Goal: Transaction & Acquisition: Purchase product/service

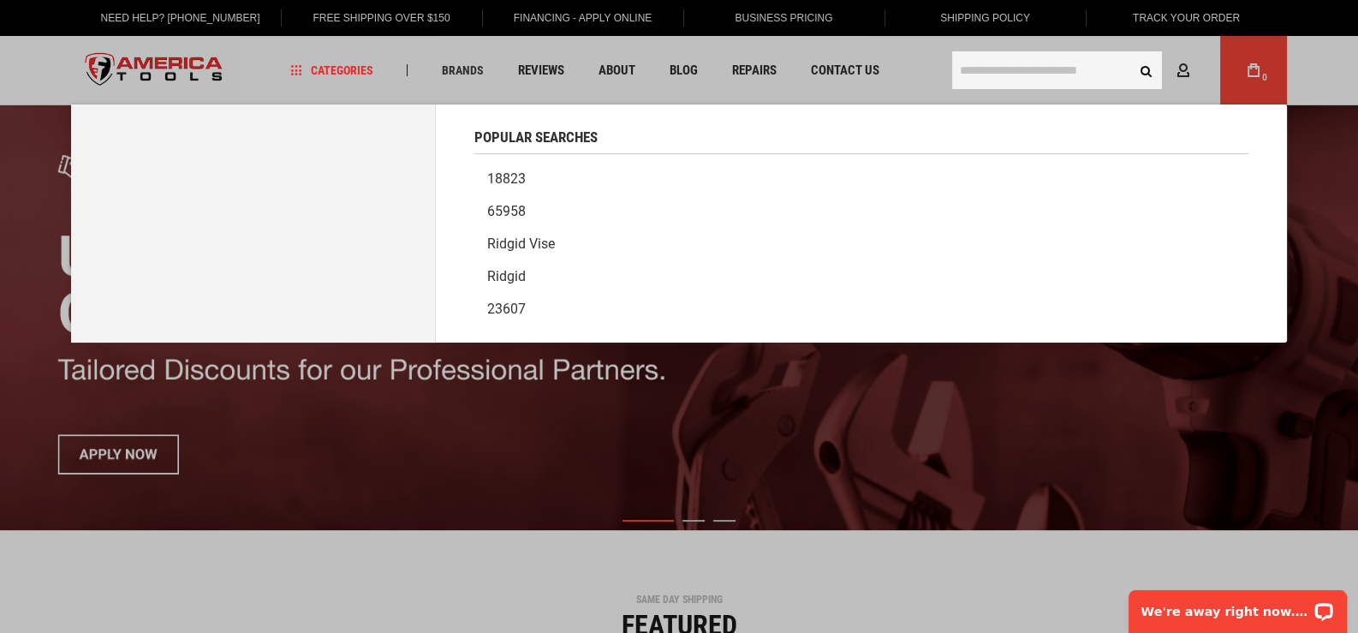
click at [1014, 79] on input "text" at bounding box center [1057, 70] width 210 height 38
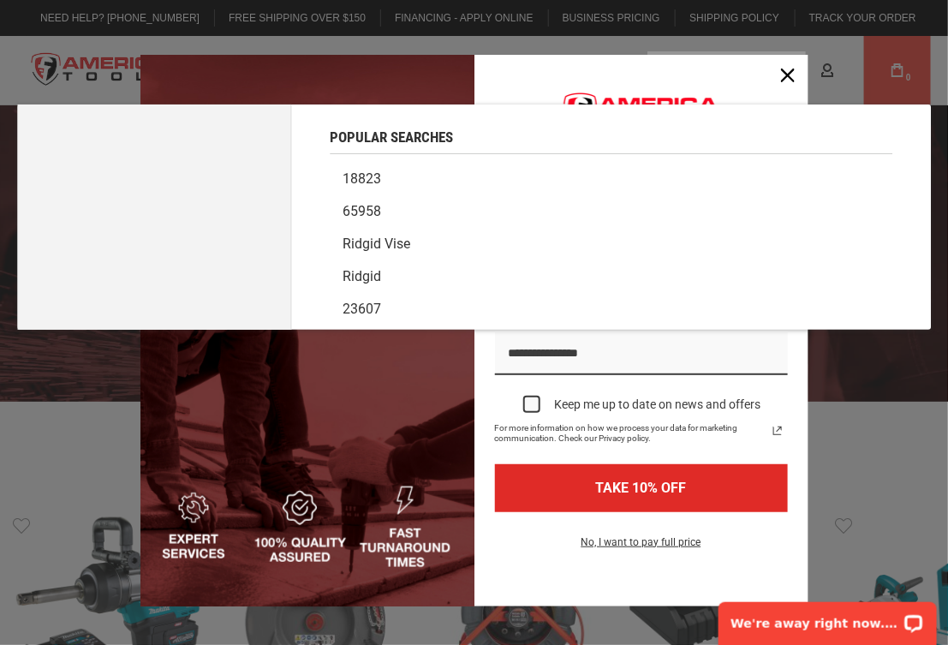
click at [510, 136] on div "Popular Searches" at bounding box center [611, 129] width 563 height 50
click at [784, 83] on div "Close" at bounding box center [787, 75] width 27 height 27
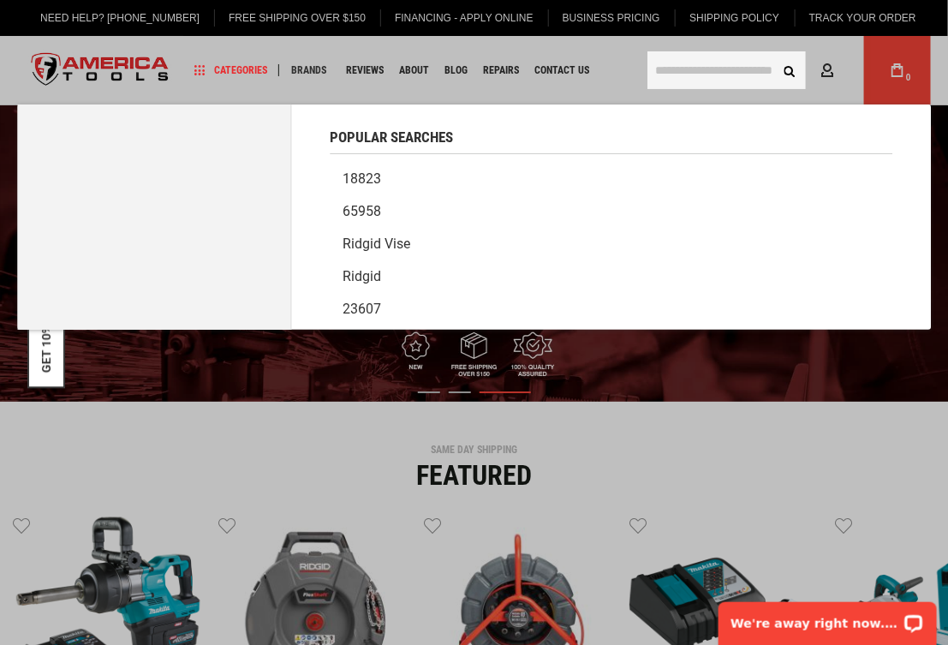
click at [767, 72] on input "text" at bounding box center [726, 70] width 158 height 38
click at [740, 72] on input "text" at bounding box center [726, 70] width 158 height 38
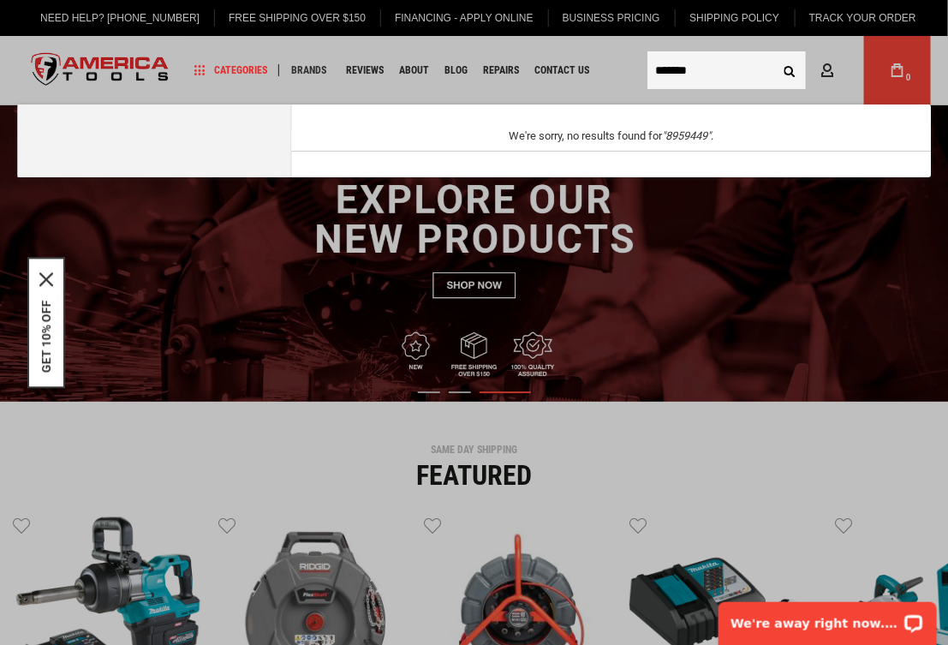
type input "*******"
click at [773, 54] on button "Search" at bounding box center [789, 70] width 33 height 33
